Goal: Find specific page/section: Find specific page/section

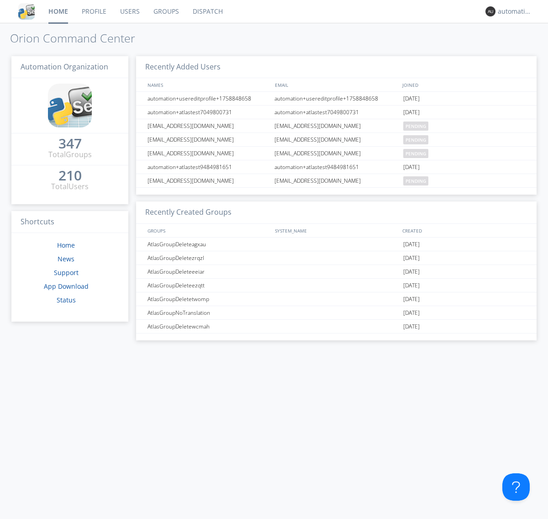
click at [207, 11] on link "Dispatch" at bounding box center [208, 11] width 44 height 23
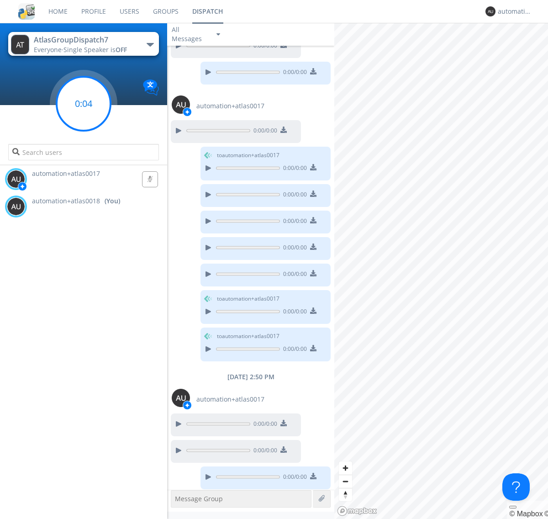
scroll to position [89, 0]
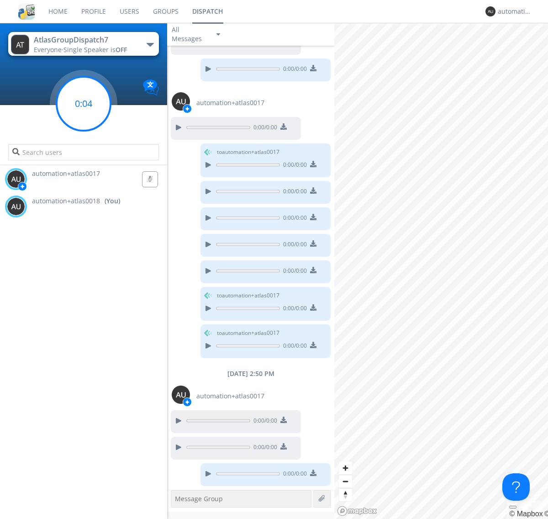
click at [84, 104] on g at bounding box center [84, 104] width 54 height 54
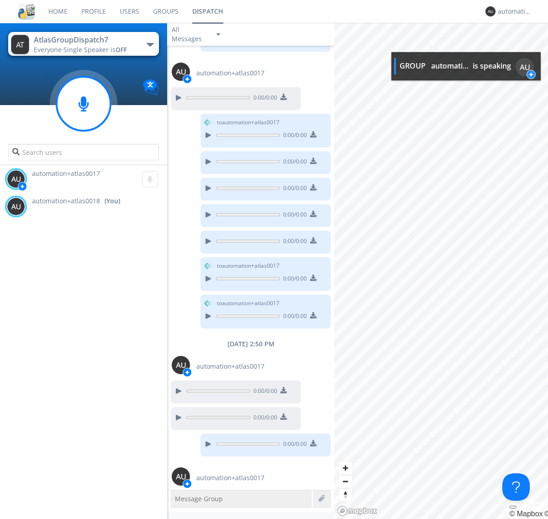
scroll to position [147, 0]
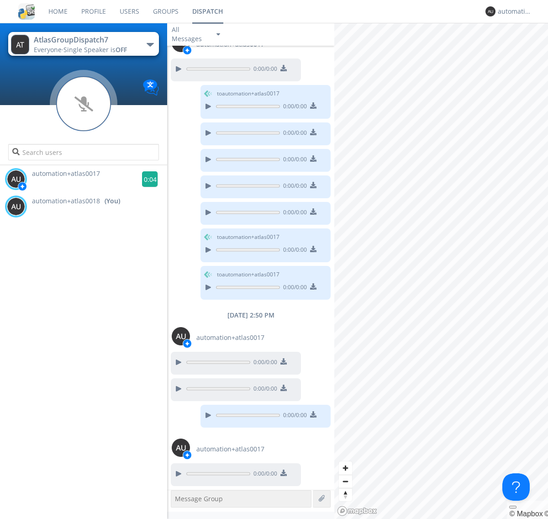
click at [146, 179] on g at bounding box center [150, 179] width 16 height 16
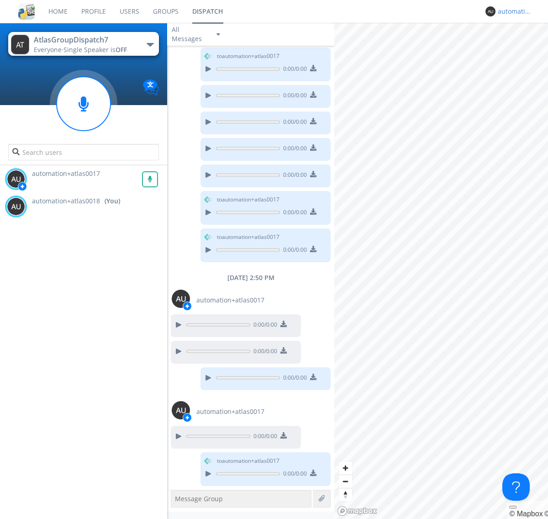
click at [513, 11] on div "automation+atlas0018" at bounding box center [515, 11] width 34 height 9
